Goal: Check status: Check status

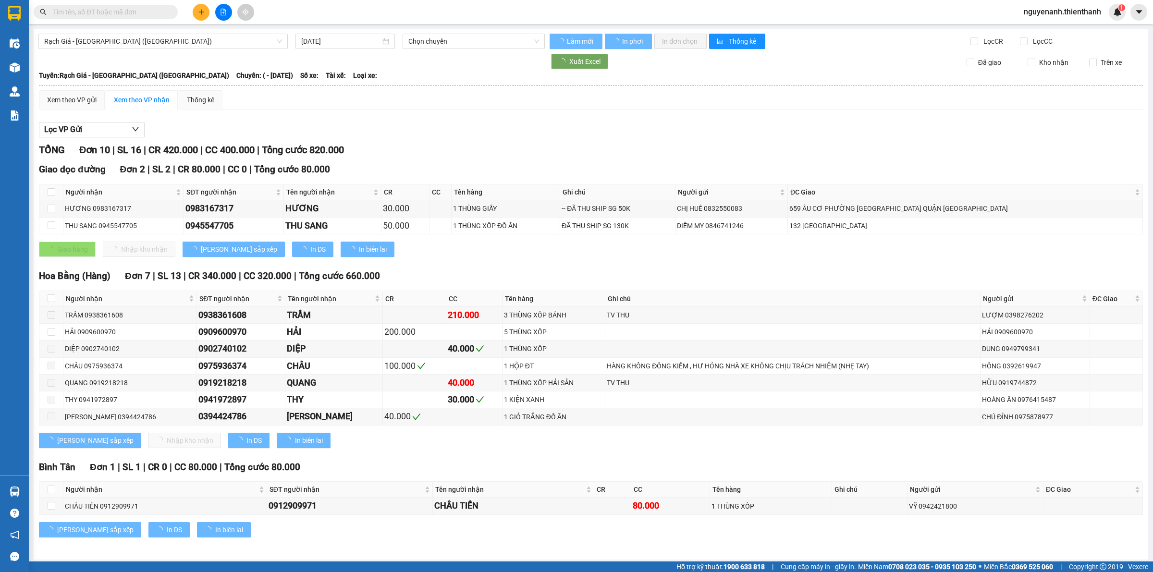
type input "[DATE]"
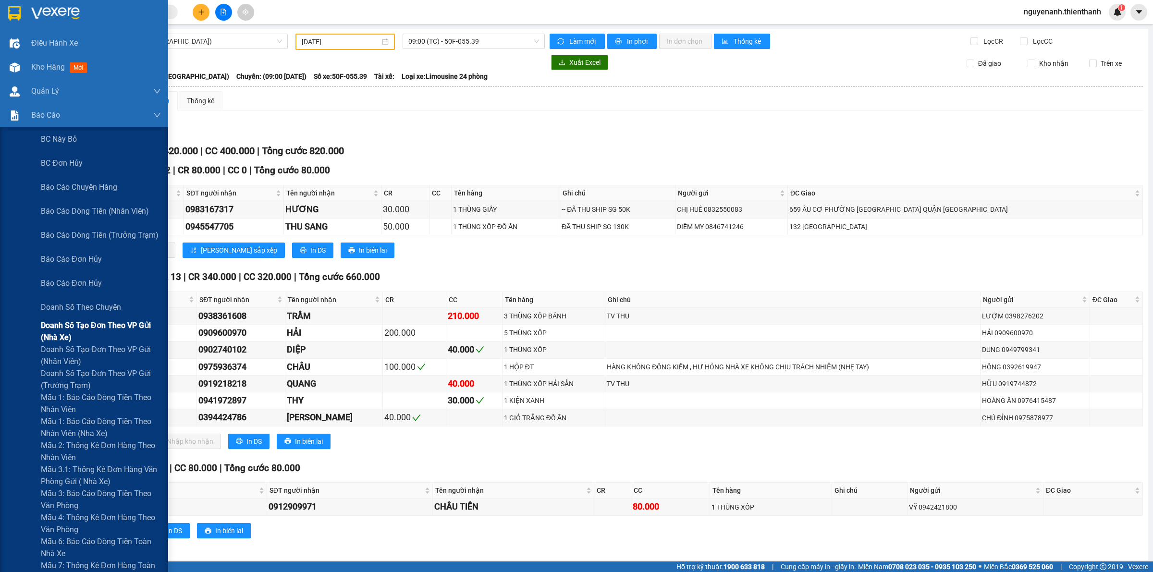
click at [59, 334] on span "Doanh số tạo đơn theo VP gửi (nhà xe)" at bounding box center [101, 331] width 120 height 24
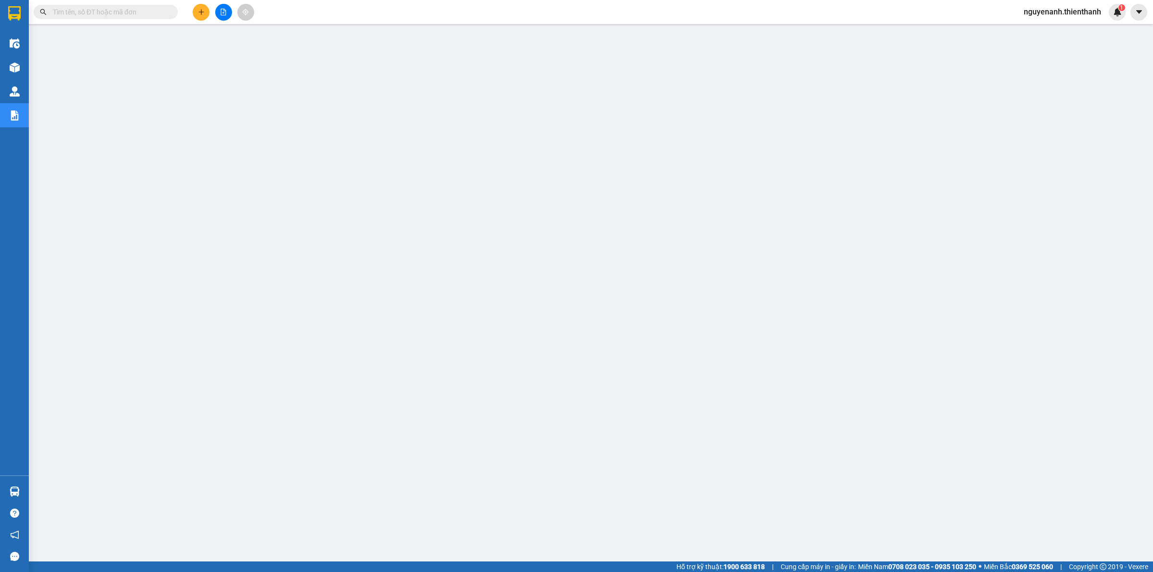
click at [215, 13] on div at bounding box center [223, 12] width 72 height 17
click at [226, 15] on button at bounding box center [223, 12] width 17 height 17
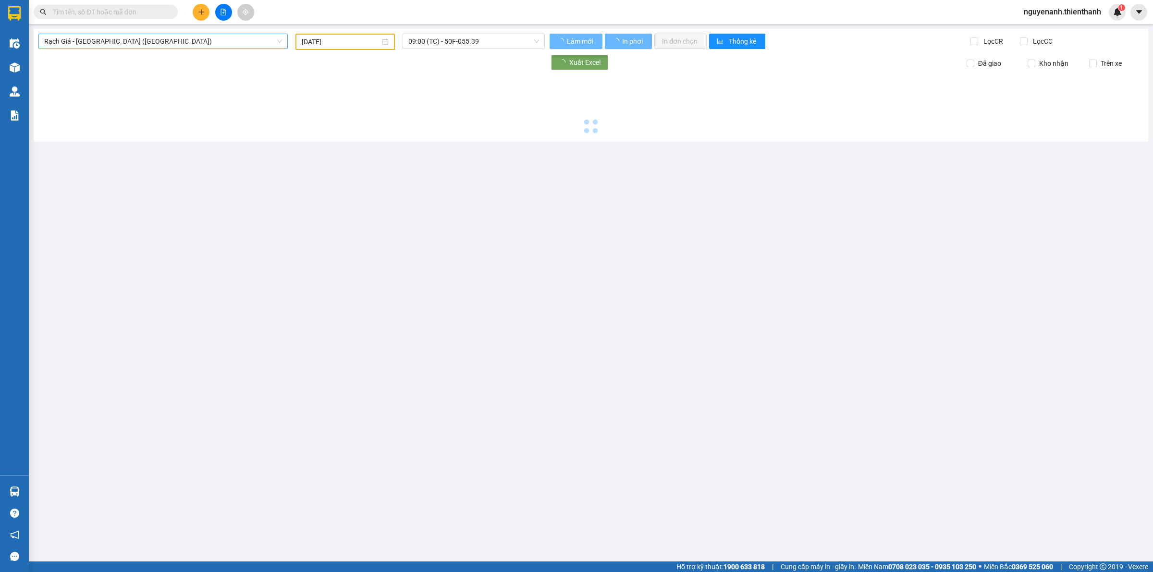
type input "[DATE]"
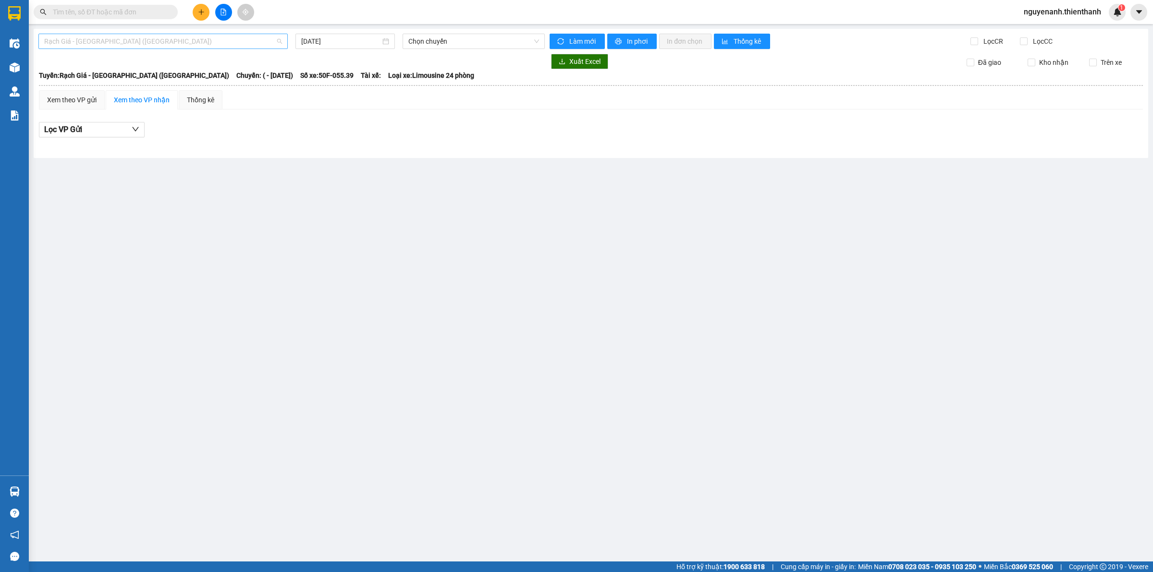
click at [109, 43] on span "Rạch Giá - [GEOGRAPHIC_DATA] ([GEOGRAPHIC_DATA])" at bounding box center [163, 41] width 238 height 14
click at [87, 90] on div "[GEOGRAPHIC_DATA] - Rạch Giá ([GEOGRAPHIC_DATA])" at bounding box center [163, 91] width 238 height 11
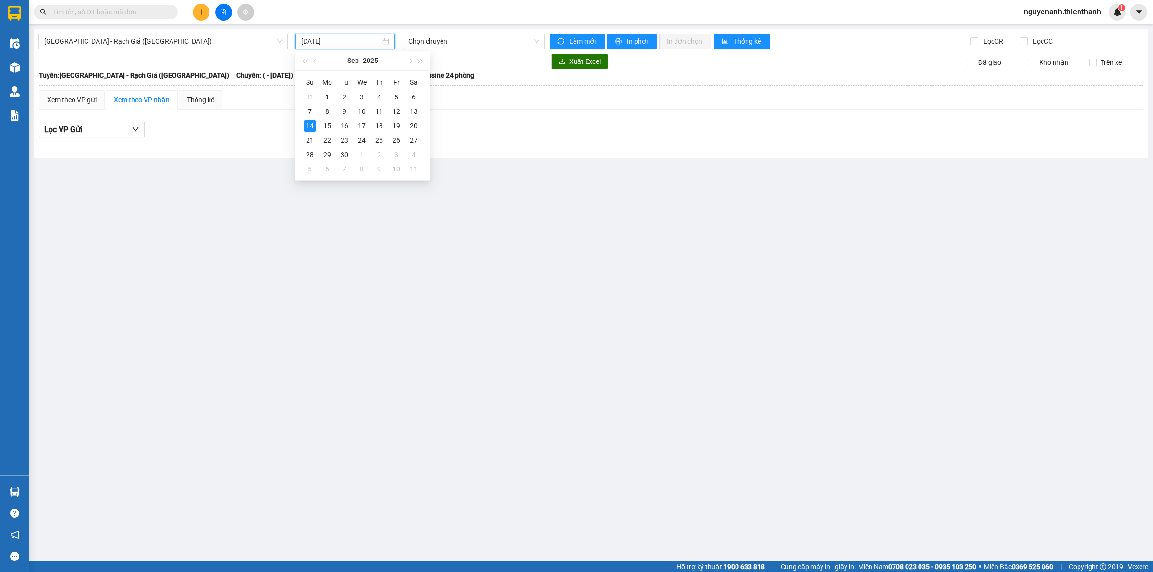
drag, startPoint x: 342, startPoint y: 37, endPoint x: 373, endPoint y: 80, distance: 52.6
click at [343, 37] on input "[DATE]" at bounding box center [340, 41] width 79 height 11
drag, startPoint x: 417, startPoint y: 115, endPoint x: 434, endPoint y: 58, distance: 59.6
click at [417, 114] on div "13" at bounding box center [414, 112] width 12 height 12
type input "[DATE]"
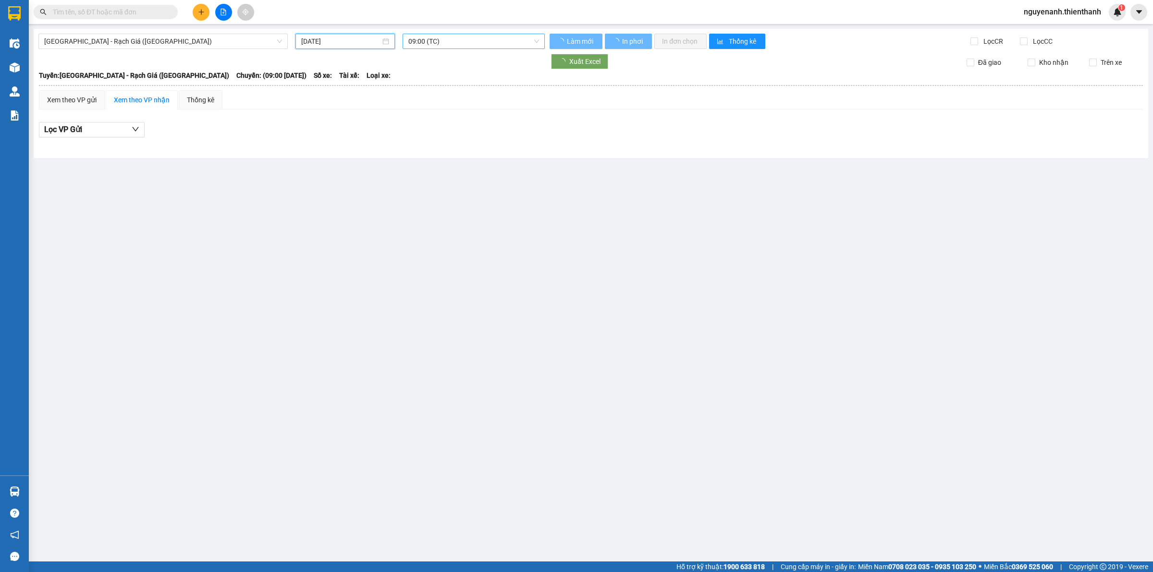
click at [445, 44] on span "09:00 (TC)" at bounding box center [473, 41] width 131 height 14
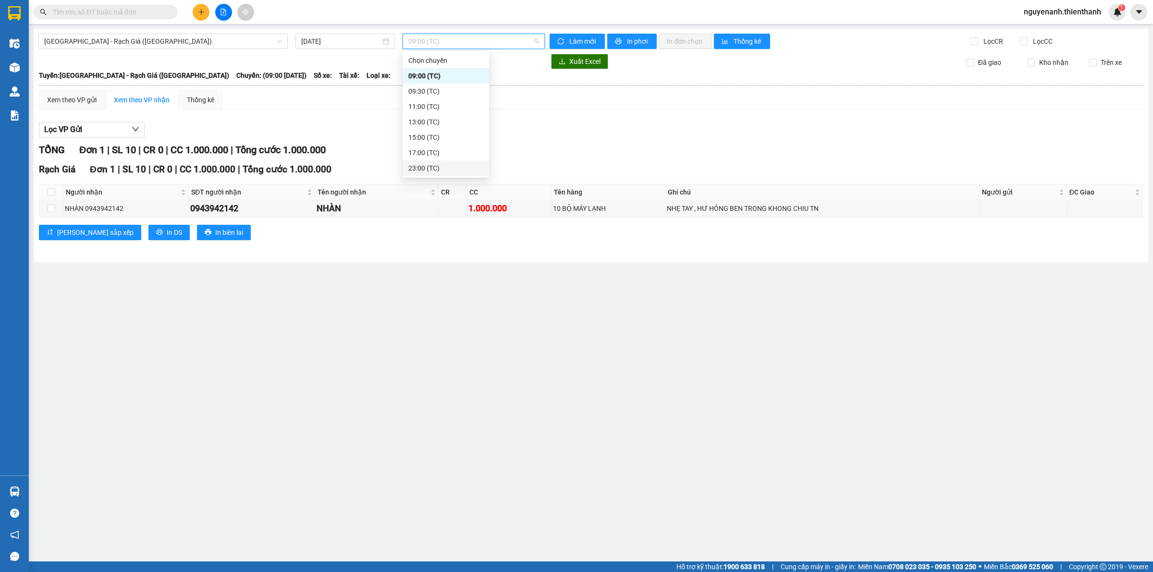
click at [413, 164] on div "23:00 (TC)" at bounding box center [445, 168] width 75 height 11
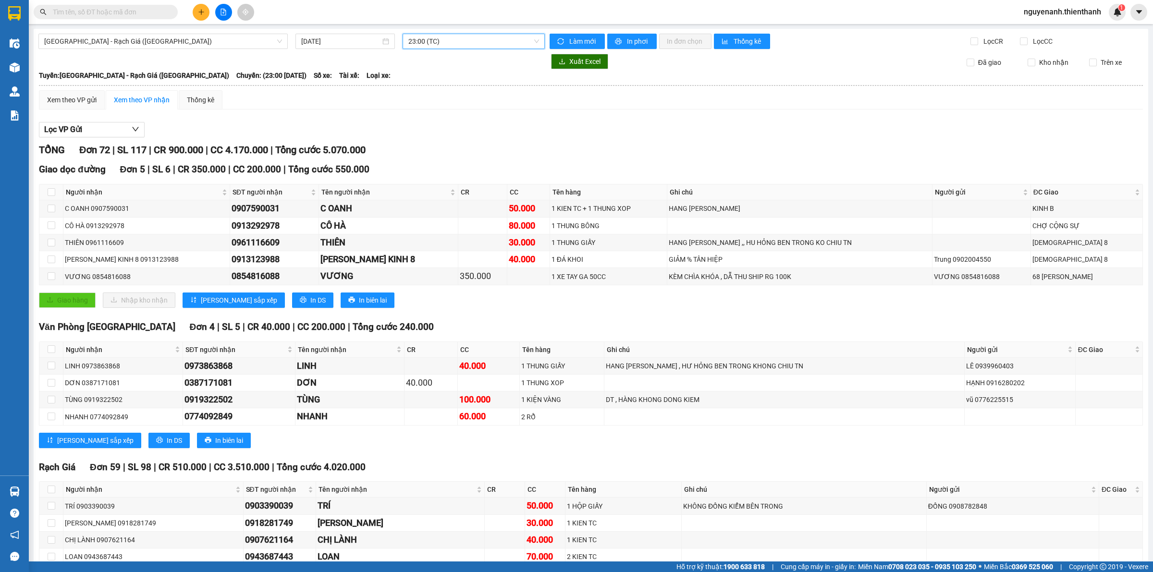
click at [432, 36] on span "23:00 (TC)" at bounding box center [473, 41] width 131 height 14
click at [430, 146] on div "17:00 (TC)" at bounding box center [443, 152] width 86 height 15
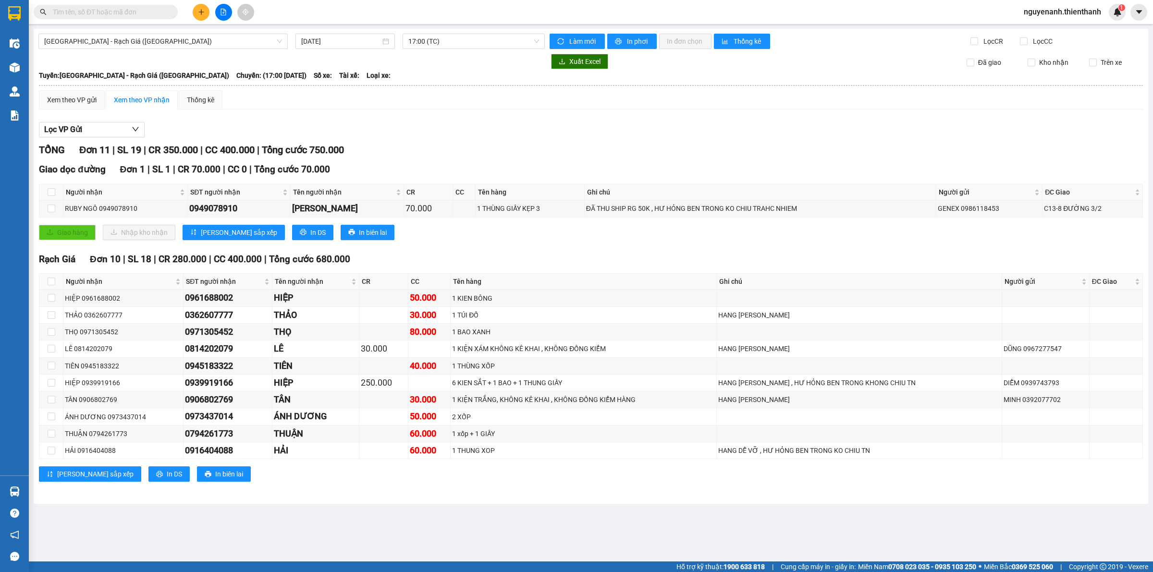
click at [699, 268] on div "[GEOGRAPHIC_DATA] 10 | SL 18 | CR 280.000 | CC 400.000 | Tổng cước 680.000 Ngườ…" at bounding box center [591, 370] width 1104 height 237
click at [215, 203] on div "0949078910" at bounding box center [238, 208] width 99 height 13
copy div "0949078910"
click at [126, 15] on input "text" at bounding box center [109, 12] width 113 height 11
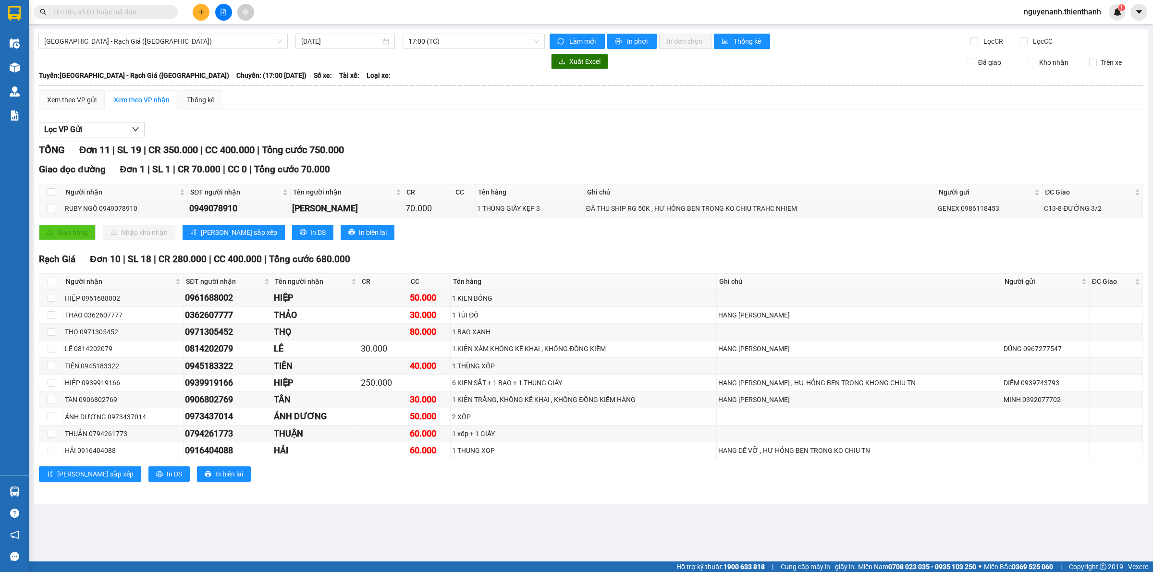
paste input "0949078910"
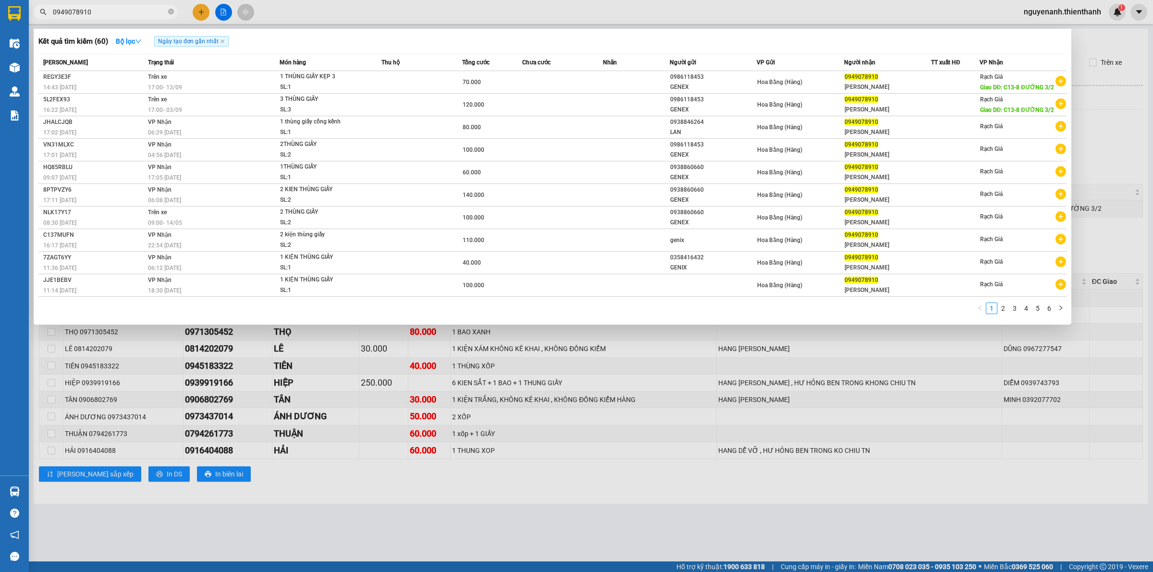
type input "0949078910"
click at [809, 419] on div at bounding box center [576, 286] width 1153 height 572
